Goal: Check status

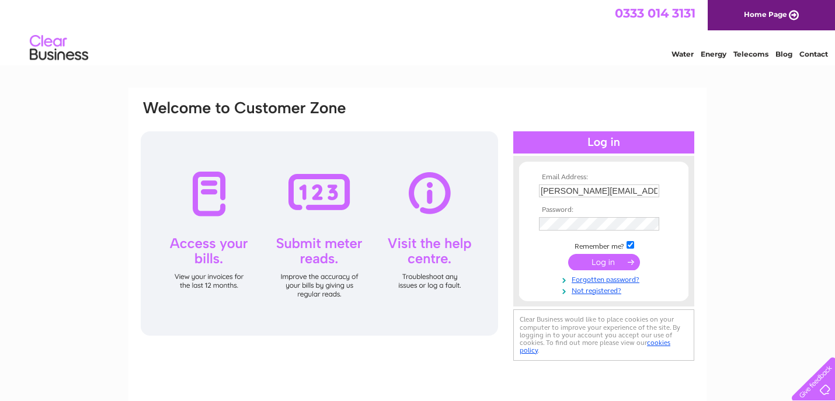
click at [613, 263] on input "submit" at bounding box center [604, 262] width 72 height 16
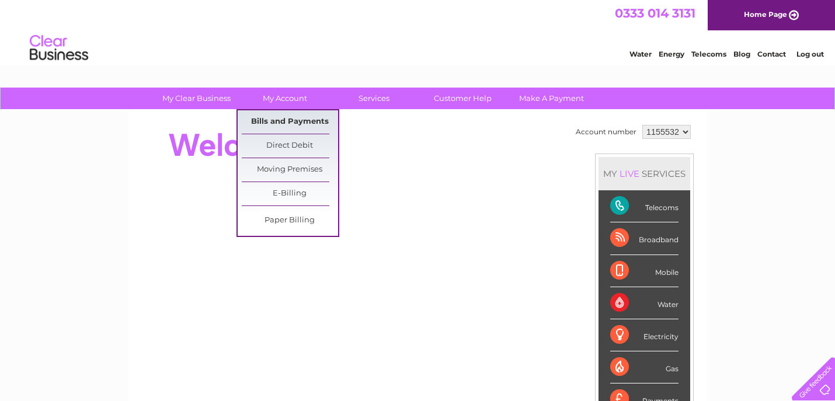
click at [298, 119] on link "Bills and Payments" at bounding box center [290, 121] width 96 height 23
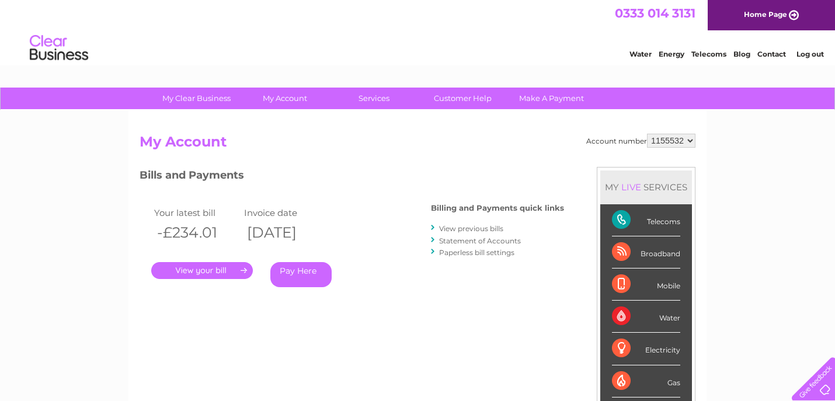
click at [471, 242] on link "Statement of Accounts" at bounding box center [480, 240] width 82 height 9
